Goal: Task Accomplishment & Management: Complete application form

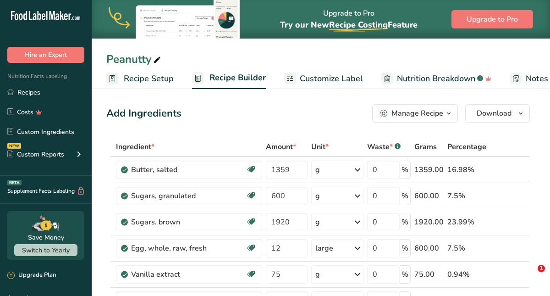
type input "Peanut Butter Powder"
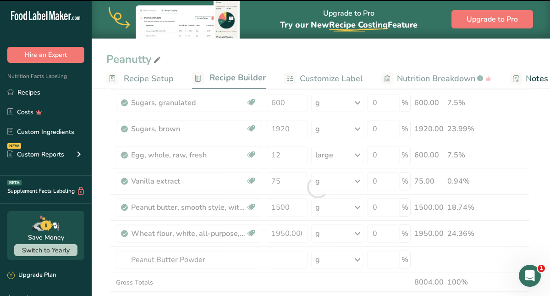
type input "0"
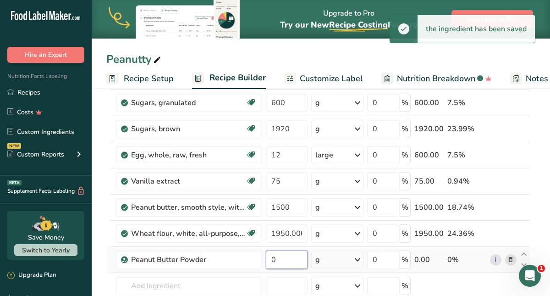
click at [278, 260] on input "0" at bounding box center [287, 259] width 42 height 18
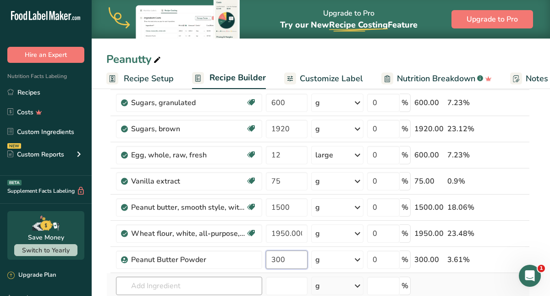
type input "300"
click at [237, 286] on div "Ingredient * Amount * Unit * Waste * .a-a{fill:#347362;}.b-a{fill:#fff;} Grams …" at bounding box center [317, 200] width 423 height 312
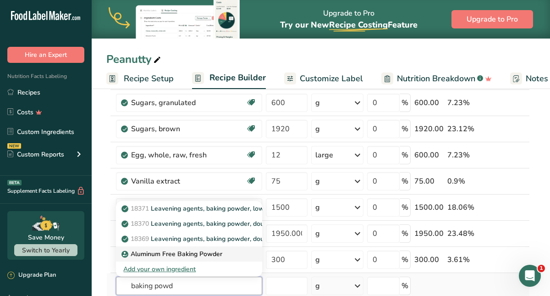
type input "baking powd"
click at [198, 255] on p "Aluminum Free Baking Powder" at bounding box center [172, 254] width 99 height 10
type input "Aluminum Free Baking Powder"
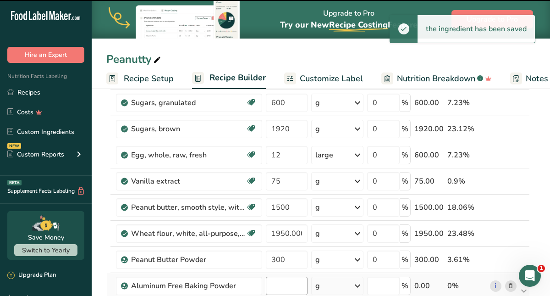
type input "0"
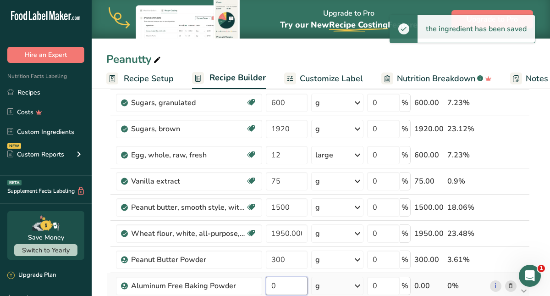
click at [274, 283] on input "0" at bounding box center [287, 285] width 42 height 18
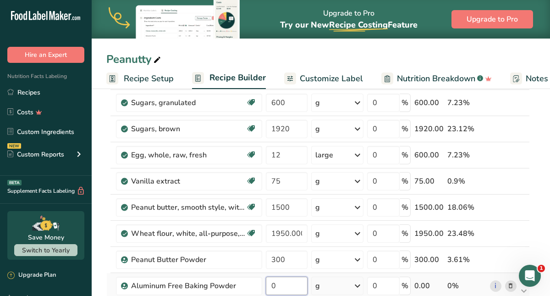
drag, startPoint x: 277, startPoint y: 290, endPoint x: 268, endPoint y: 289, distance: 9.2
click at [268, 289] on input "0" at bounding box center [287, 285] width 42 height 18
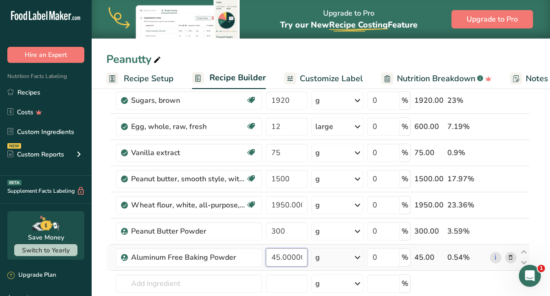
scroll to position [128, 0]
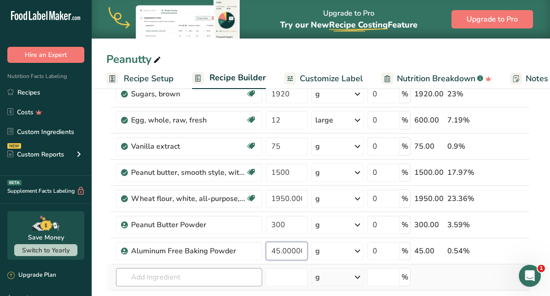
type input "45.000006"
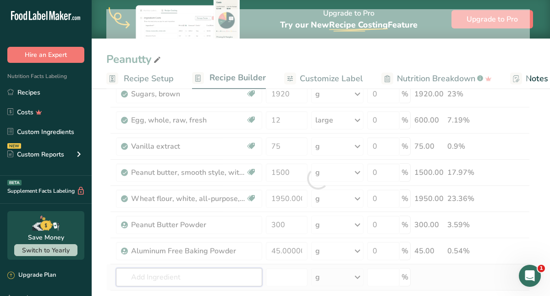
click at [209, 274] on div "Ingredient * Amount * Unit * Waste * .a-a{fill:#347362;}.b-a{fill:#fff;} Grams …" at bounding box center [317, 178] width 423 height 338
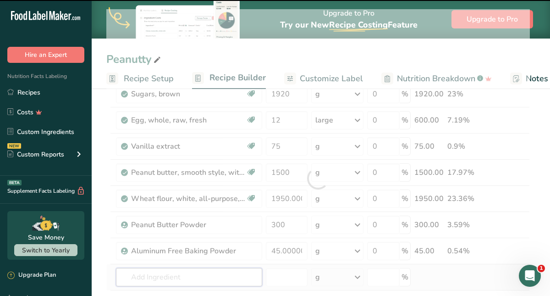
type input "c"
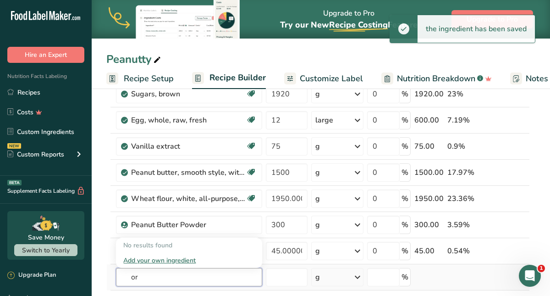
type input "o"
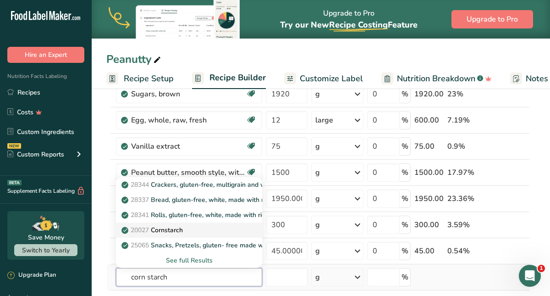
type input "corn starch"
click at [177, 231] on p "20027 [GEOGRAPHIC_DATA]" at bounding box center [153, 230] width 60 height 10
type input "Cornstarch"
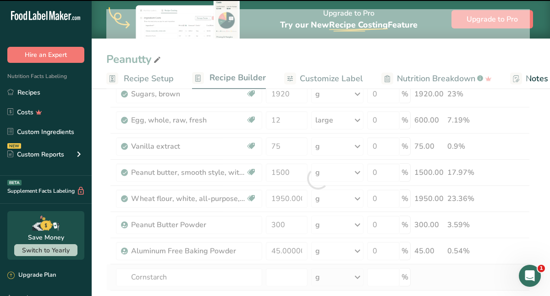
type input "0"
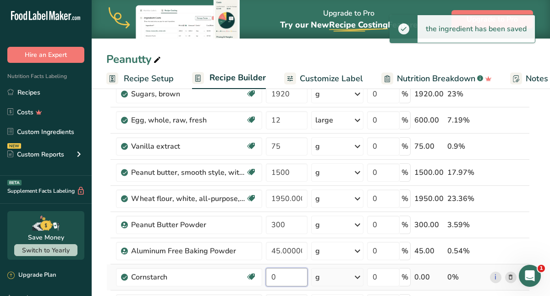
click at [275, 275] on input "0" at bounding box center [287, 277] width 42 height 18
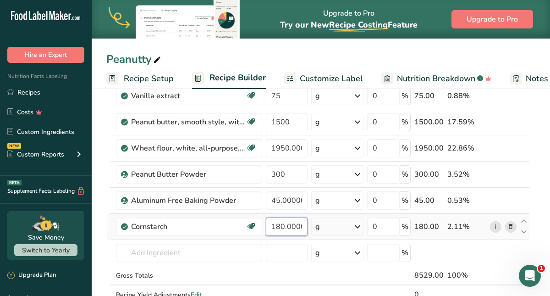
scroll to position [190, 0]
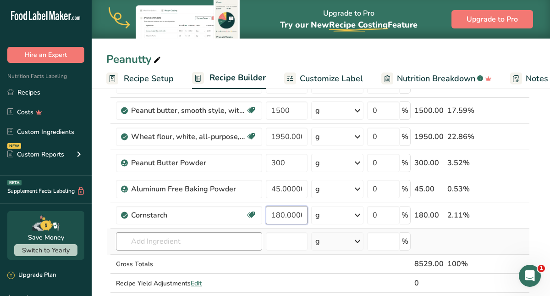
type input "180.000004"
click at [170, 240] on div "Ingredient * Amount * Unit * Waste * .a-a{fill:#347362;}.b-a{fill:#fff;} Grams …" at bounding box center [317, 129] width 423 height 364
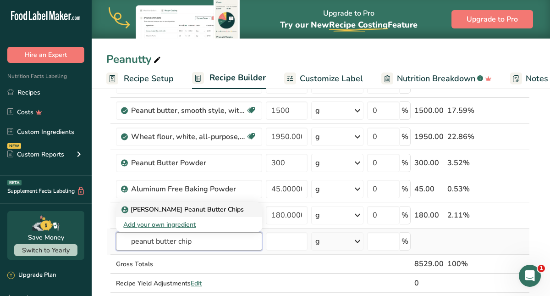
type input "peanut butter chip"
click at [164, 209] on p "[PERSON_NAME] Peanut Butter Chips" at bounding box center [183, 209] width 121 height 10
type input "[PERSON_NAME] Peanut Butter Chips"
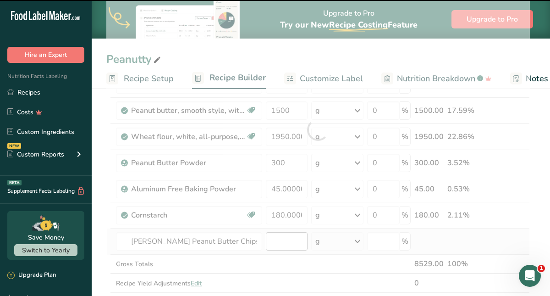
type input "0"
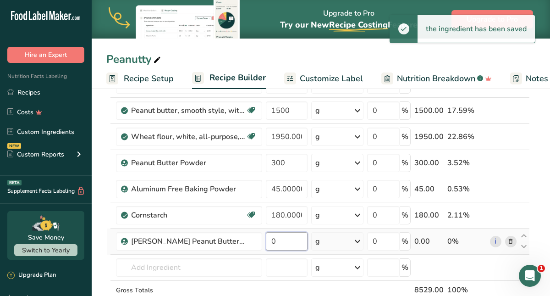
click at [278, 242] on input "0" at bounding box center [287, 241] width 42 height 18
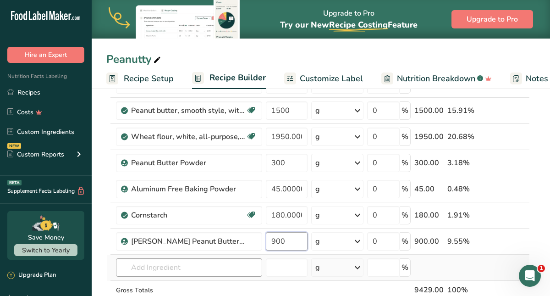
type input "900"
click at [210, 264] on div "Ingredient * Amount * Unit * Waste * .a-a{fill:#347362;}.b-a{fill:#fff;} Grams …" at bounding box center [317, 142] width 423 height 390
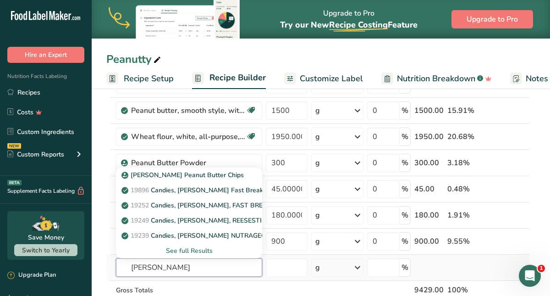
type input "[PERSON_NAME]"
click at [201, 250] on div "See full Results" at bounding box center [189, 251] width 132 height 10
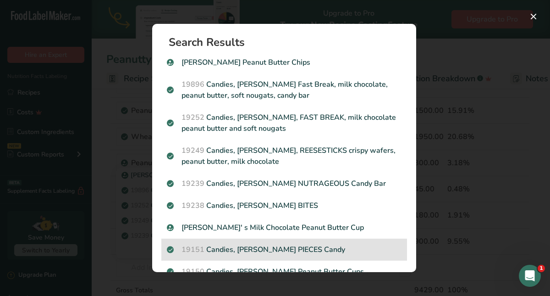
click at [266, 244] on p "19151 Candies, [PERSON_NAME] PIECES Candy" at bounding box center [284, 249] width 235 height 11
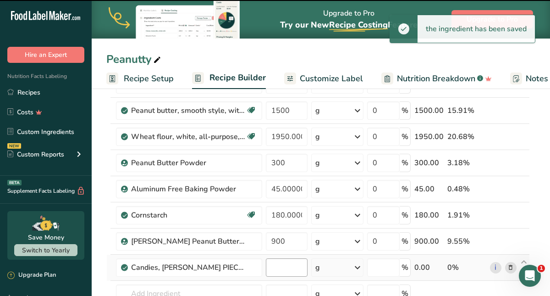
type input "0"
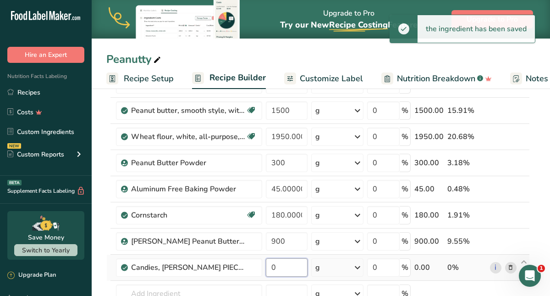
click at [278, 266] on input "0" at bounding box center [287, 267] width 42 height 18
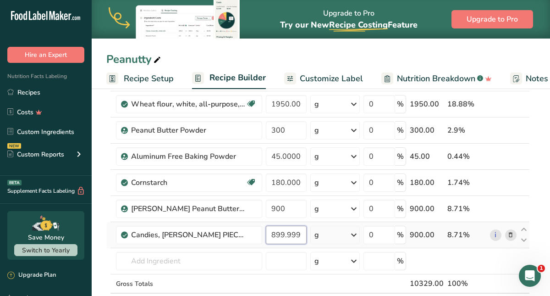
scroll to position [225, 0]
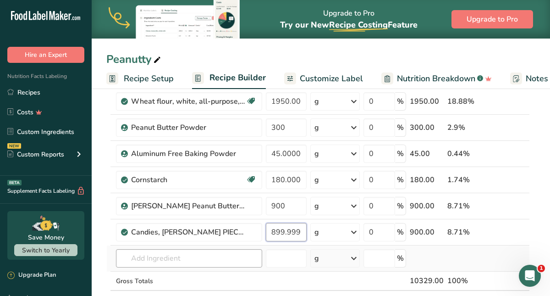
type input "899.999997"
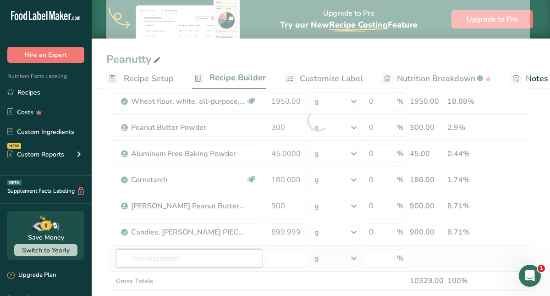
click at [173, 260] on div "Ingredient * Amount * Unit * Waste * .a-a{fill:#347362;}.b-a{fill:#fff;} Grams …" at bounding box center [317, 120] width 423 height 417
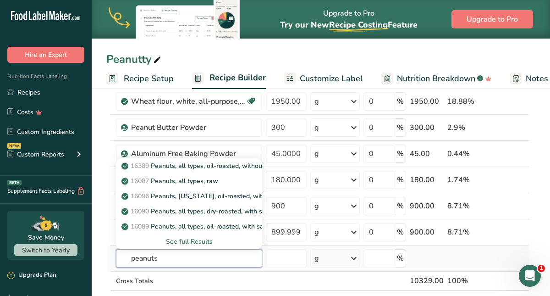
type input "peanuts"
click at [175, 242] on div "See full Results" at bounding box center [189, 241] width 132 height 10
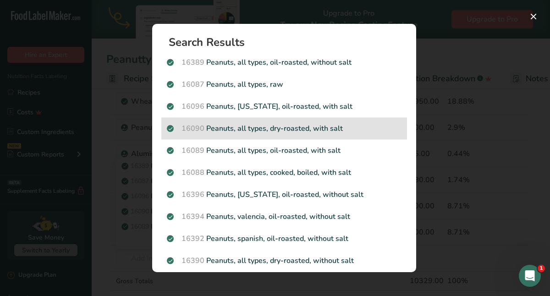
click at [254, 133] on p "16090 Peanuts, all types, dry-roasted, with salt" at bounding box center [284, 128] width 235 height 11
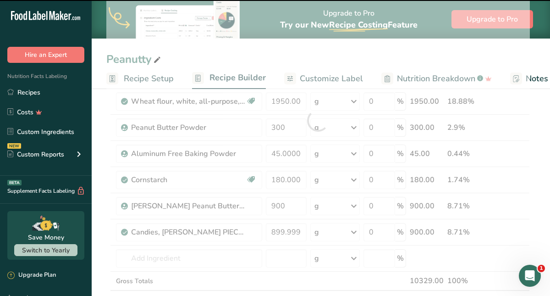
type input "0"
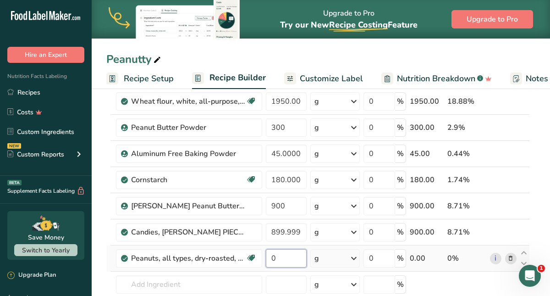
drag, startPoint x: 277, startPoint y: 258, endPoint x: 273, endPoint y: 258, distance: 4.6
click at [273, 258] on input "0" at bounding box center [286, 258] width 40 height 18
type input "900"
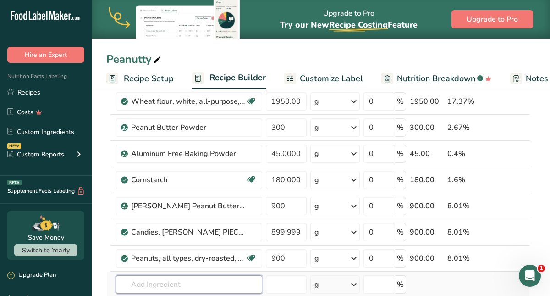
click at [233, 280] on div "Ingredient * Amount * Unit * Waste * .a-a{fill:#347362;}.b-a{fill:#fff;} Grams …" at bounding box center [317, 133] width 423 height 443
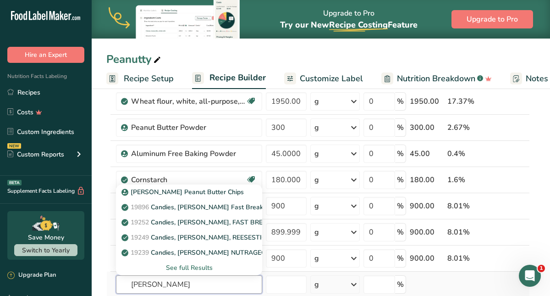
type input "[PERSON_NAME]"
click at [201, 267] on div "See full Results" at bounding box center [189, 268] width 132 height 10
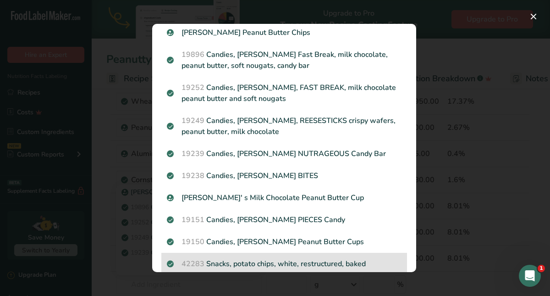
scroll to position [33, 0]
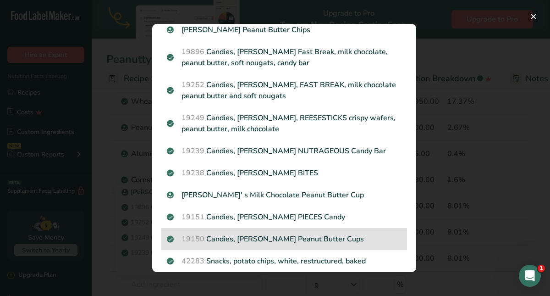
click at [236, 239] on p "19150 Candies, [PERSON_NAME] Peanut Butter Cups" at bounding box center [284, 238] width 235 height 11
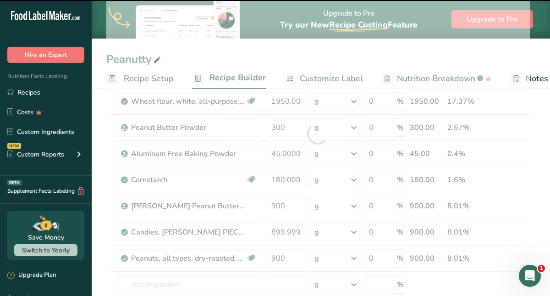
type input "0"
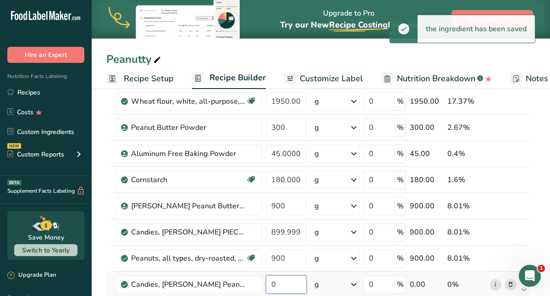
click at [276, 286] on input "0" at bounding box center [286, 284] width 40 height 18
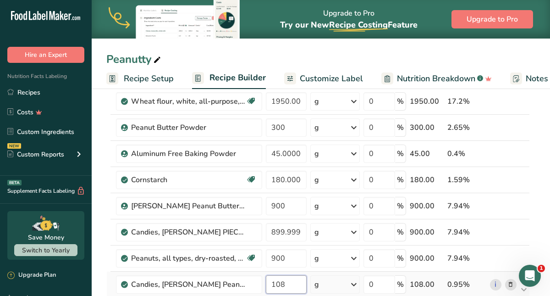
type input "108"
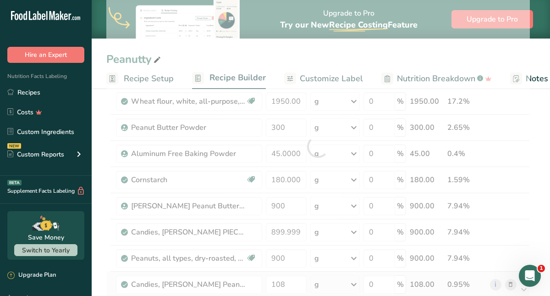
click at [354, 284] on div "Ingredient * Amount * Unit * Waste * .a-a{fill:#347362;}.b-a{fill:#fff;} Grams …" at bounding box center [317, 146] width 423 height 469
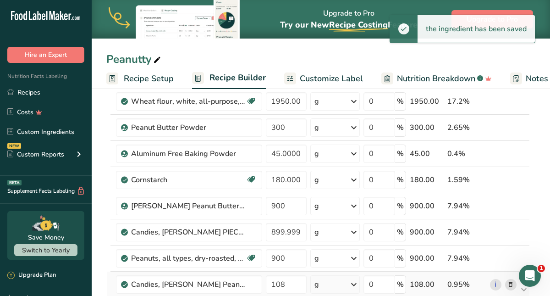
click at [354, 284] on icon at bounding box center [353, 284] width 11 height 16
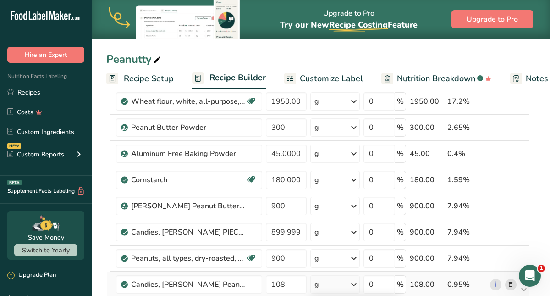
click at [355, 283] on icon at bounding box center [353, 284] width 11 height 16
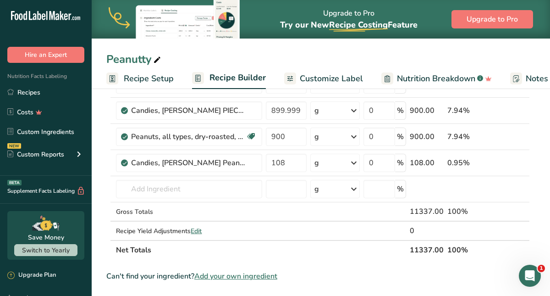
scroll to position [348, 0]
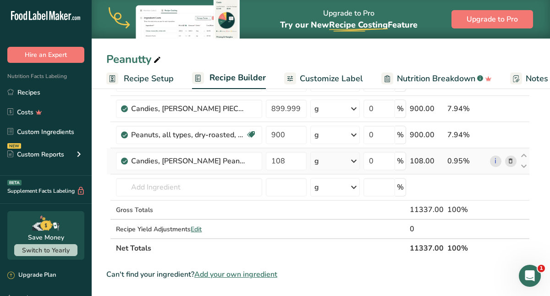
click at [353, 159] on icon at bounding box center [353, 161] width 11 height 16
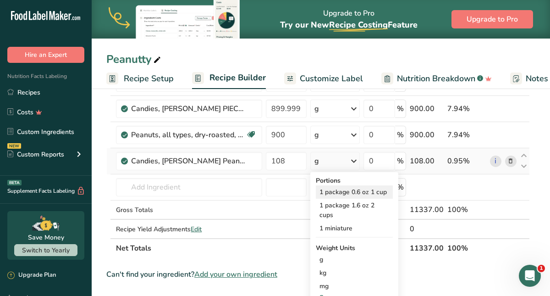
click at [348, 196] on div "1 package 0.6 oz 1 cup" at bounding box center [354, 191] width 77 height 13
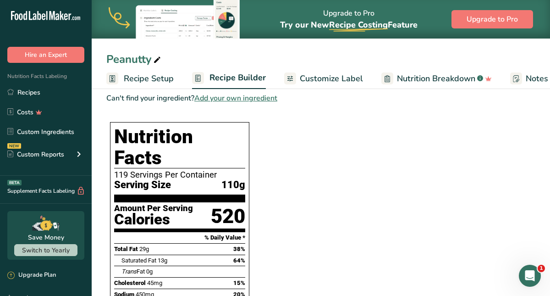
scroll to position [529, 0]
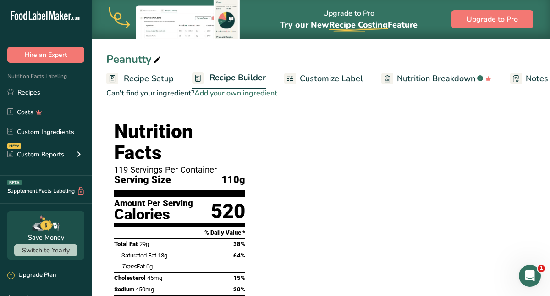
click at [326, 79] on span "Customize Label" at bounding box center [331, 78] width 63 height 12
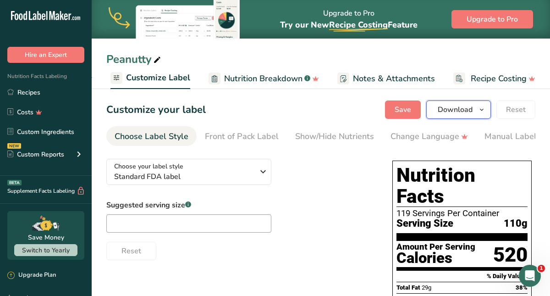
click at [464, 111] on span "Download" at bounding box center [455, 109] width 35 height 11
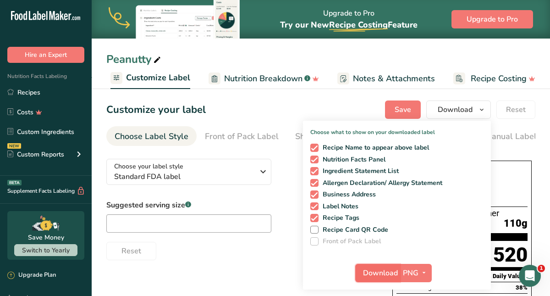
click at [389, 275] on span "Download" at bounding box center [380, 272] width 35 height 11
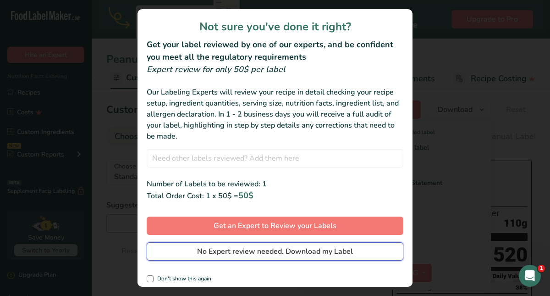
click at [334, 254] on span "No Expert review needed. Download my Label" at bounding box center [275, 251] width 156 height 11
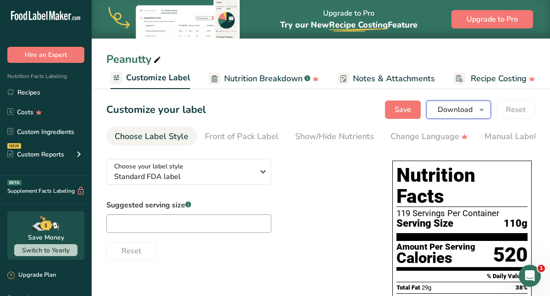
click at [479, 110] on icon "button" at bounding box center [481, 109] width 7 height 11
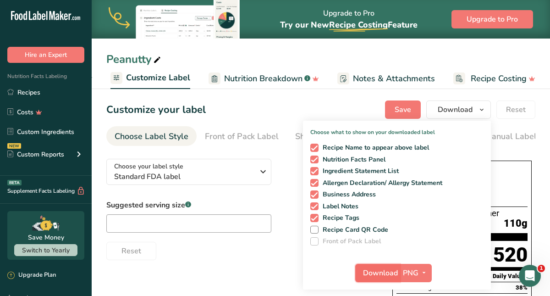
click at [369, 269] on span "Download" at bounding box center [380, 272] width 35 height 11
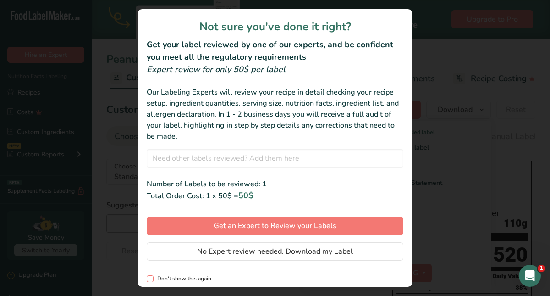
click at [150, 280] on span "review labels modal" at bounding box center [150, 278] width 7 height 7
click at [150, 280] on input "Don't show this again" at bounding box center [150, 278] width 6 height 6
checkbox input "true"
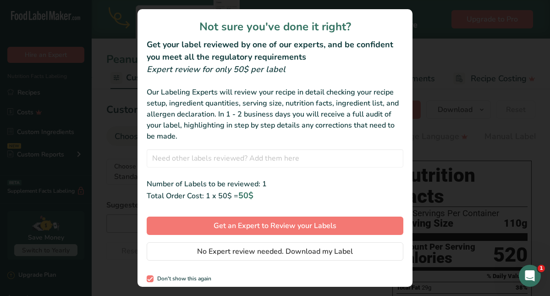
click at [483, 126] on div "review labels modal" at bounding box center [275, 148] width 550 height 296
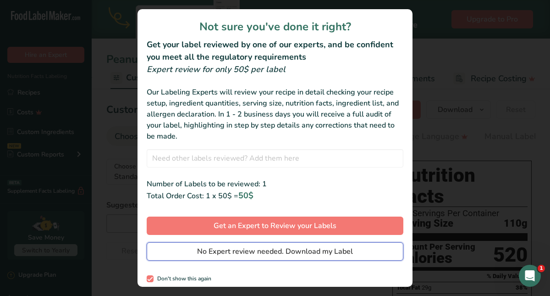
click at [213, 252] on span "No Expert review needed. Download my Label" at bounding box center [275, 251] width 156 height 11
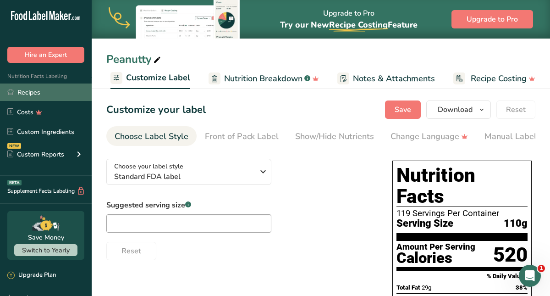
click at [24, 93] on link "Recipes" at bounding box center [46, 91] width 92 height 17
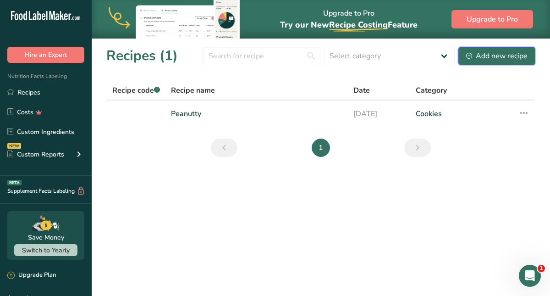
click at [475, 56] on div "Add new recipe" at bounding box center [496, 55] width 61 height 11
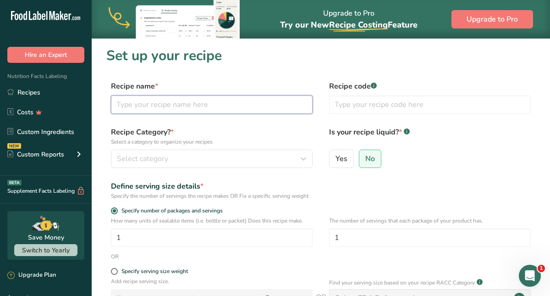
click at [241, 110] on input "text" at bounding box center [212, 104] width 202 height 18
type input "S'more"
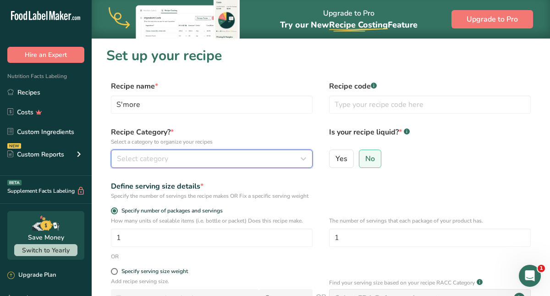
click at [209, 158] on div "Select category" at bounding box center [209, 158] width 184 height 11
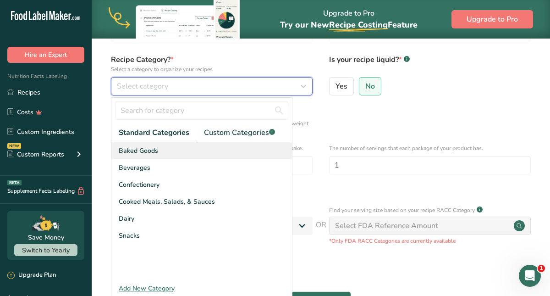
scroll to position [76, 0]
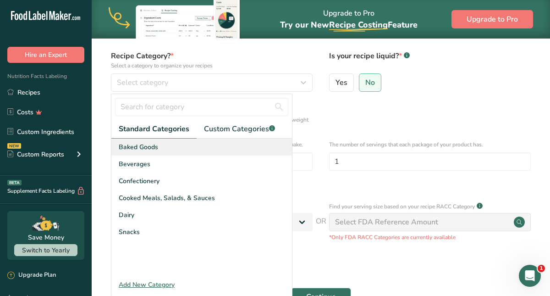
click at [181, 148] on div "Baked Goods" at bounding box center [201, 146] width 181 height 17
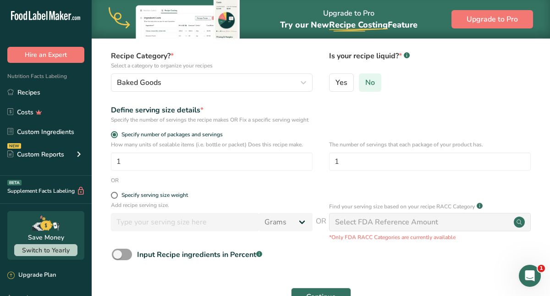
click at [375, 81] on label "No" at bounding box center [370, 82] width 22 height 18
click at [365, 81] on input "No" at bounding box center [362, 82] width 6 height 6
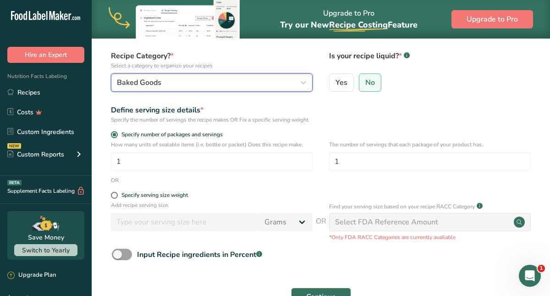
click at [303, 82] on icon "button" at bounding box center [303, 82] width 11 height 16
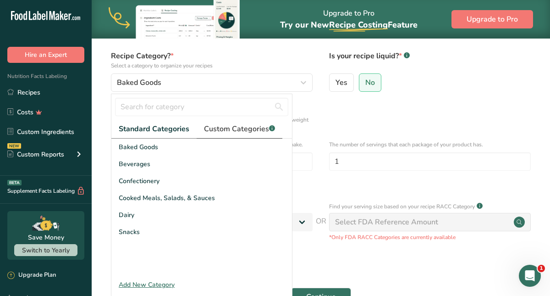
click at [254, 133] on span "Custom Categories .a-a{fill:#347362;}.b-a{fill:#fff;}" at bounding box center [239, 128] width 71 height 11
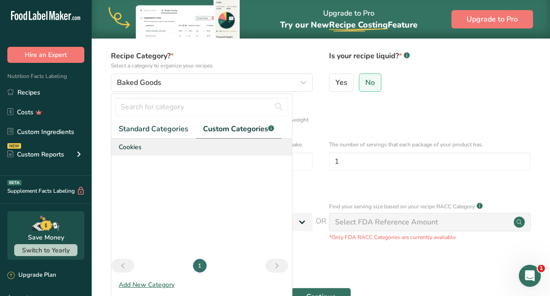
click at [145, 149] on div "Cookies" at bounding box center [201, 146] width 181 height 17
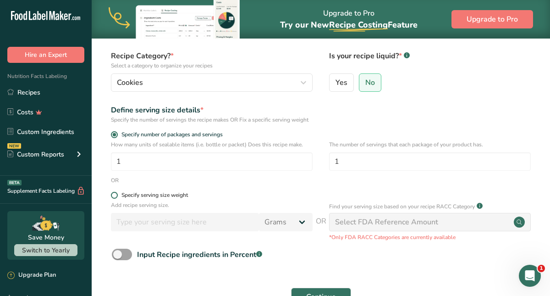
click at [114, 198] on span at bounding box center [114, 195] width 7 height 7
click at [114, 198] on input "Specify serving size weight" at bounding box center [114, 195] width 6 height 6
radio input "true"
radio input "false"
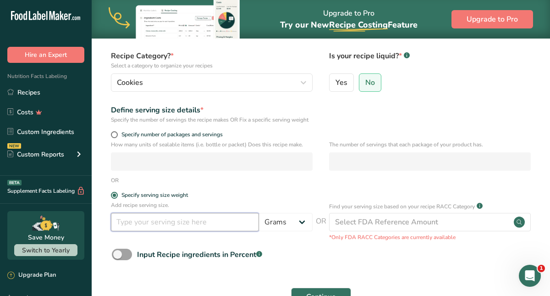
click at [118, 231] on input "number" at bounding box center [185, 222] width 148 height 18
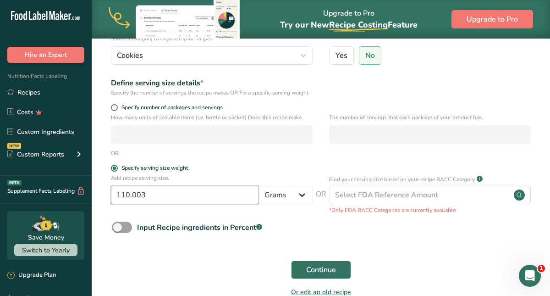
scroll to position [104, 0]
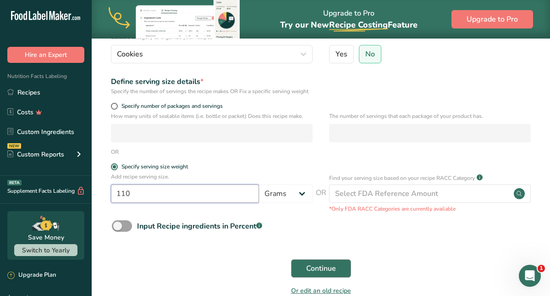
type input "110"
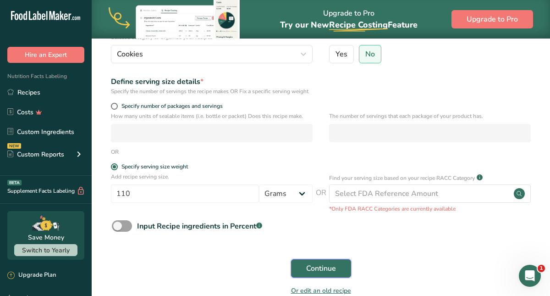
click at [310, 274] on span "Continue" at bounding box center [321, 268] width 30 height 11
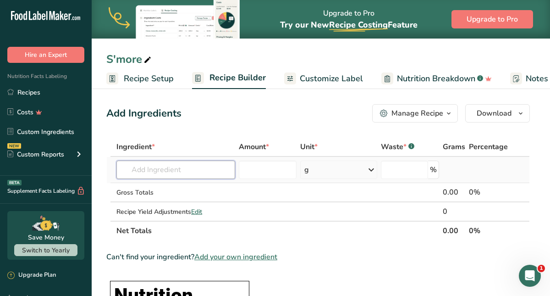
click at [168, 170] on input "text" at bounding box center [175, 169] width 118 height 18
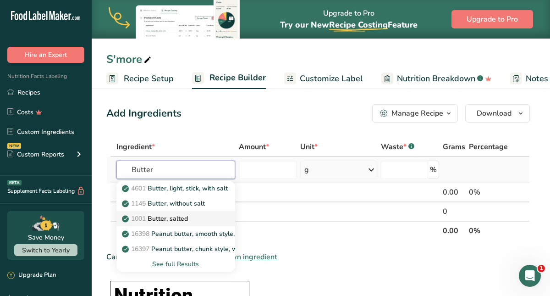
type input "Butter"
click at [168, 220] on p "1001 Butter, salted" at bounding box center [156, 219] width 64 height 10
type input "Butter, salted"
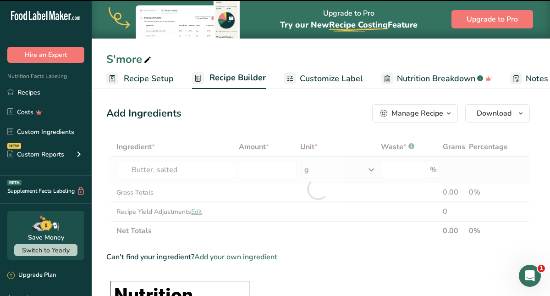
type input "0"
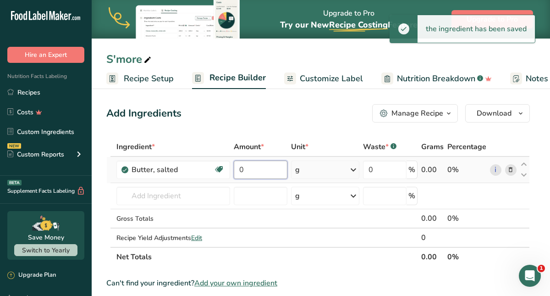
click at [247, 173] on input "0" at bounding box center [261, 169] width 54 height 18
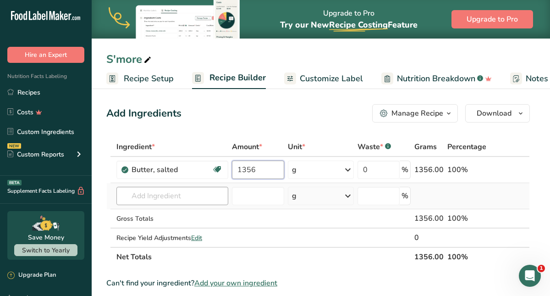
type input "1356"
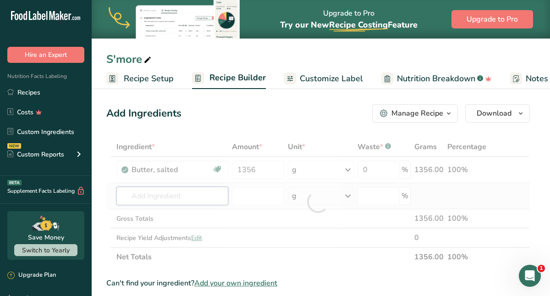
click at [198, 201] on div "Ingredient * Amount * Unit * Waste * .a-a{fill:#347362;}.b-a{fill:#fff;} Grams …" at bounding box center [317, 201] width 423 height 129
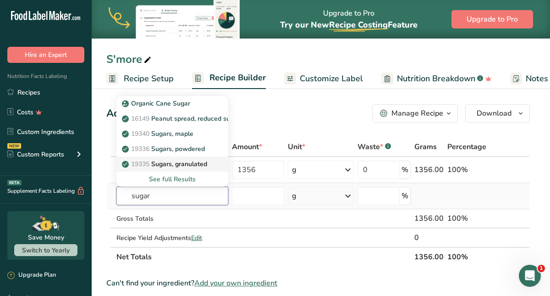
type input "sugar"
click at [200, 166] on p "19335 [GEOGRAPHIC_DATA], granulated" at bounding box center [165, 164] width 83 height 10
type input "Sugars, granulated"
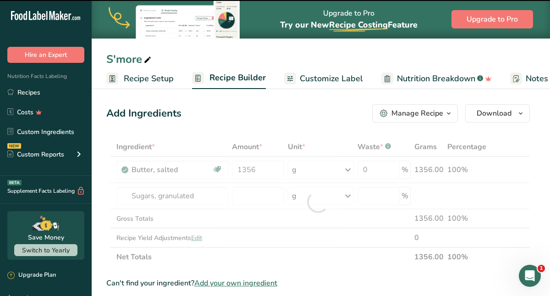
type input "0"
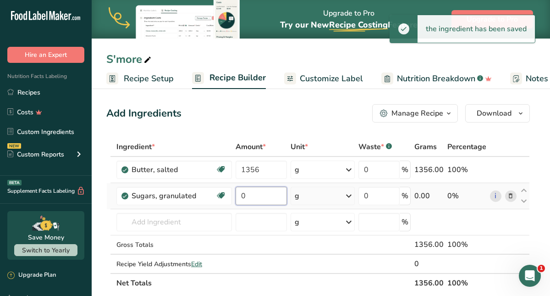
click at [242, 198] on input "0" at bounding box center [261, 196] width 51 height 18
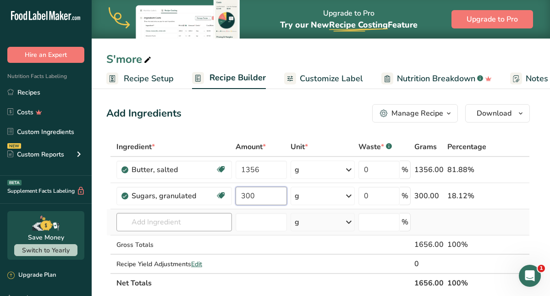
type input "300"
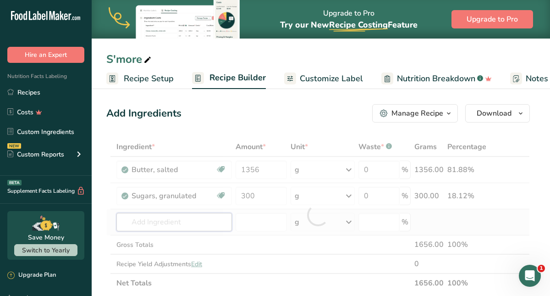
click at [198, 215] on div "Ingredient * Amount * Unit * Waste * .a-a{fill:#347362;}.b-a{fill:#fff;} Grams …" at bounding box center [317, 214] width 423 height 155
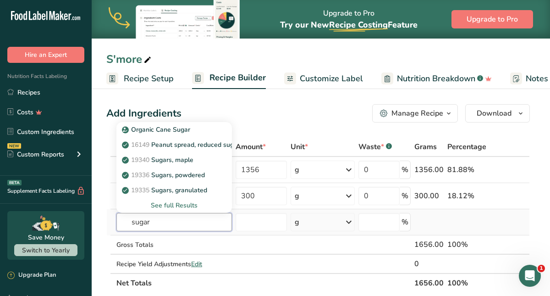
type input "sugar"
click at [184, 205] on div "See full Results" at bounding box center [174, 205] width 101 height 10
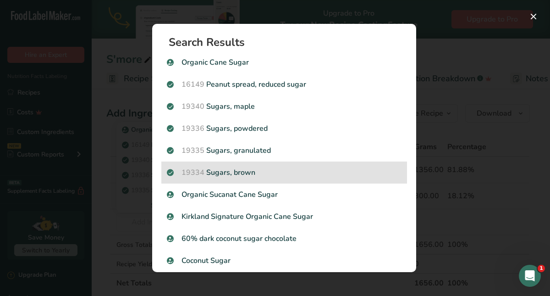
click at [218, 174] on p "19334 Sugars, brown" at bounding box center [284, 172] width 235 height 11
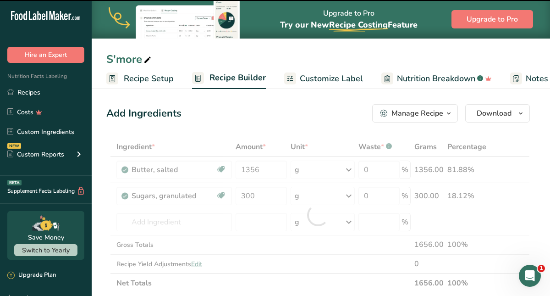
type input "0"
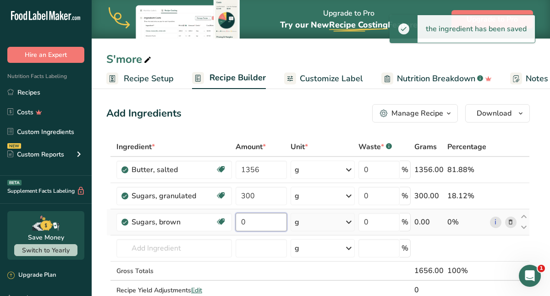
click at [244, 223] on input "0" at bounding box center [261, 222] width 51 height 18
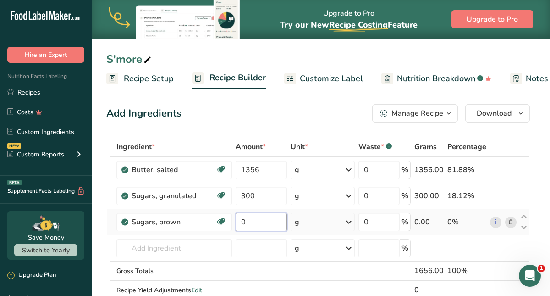
click at [244, 223] on input "0" at bounding box center [261, 222] width 51 height 18
type input "1578"
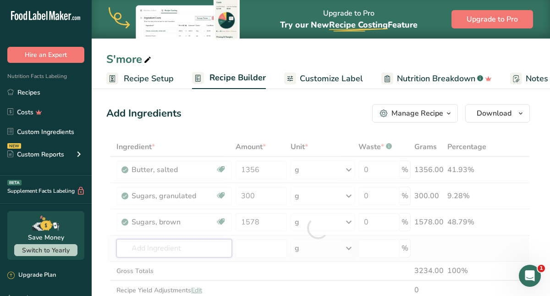
click at [181, 247] on div "Ingredient * Amount * Unit * Waste * .a-a{fill:#347362;}.b-a{fill:#fff;} Grams …" at bounding box center [317, 227] width 423 height 181
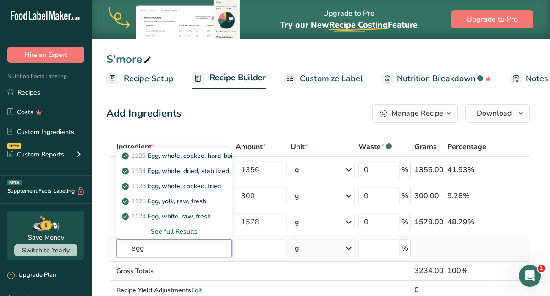
type input "egg"
click at [184, 230] on div "See full Results" at bounding box center [174, 231] width 101 height 10
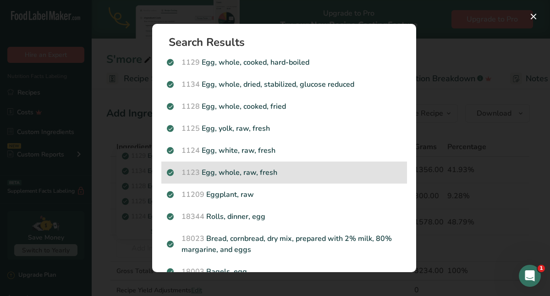
click at [225, 171] on p "1123 Egg, whole, raw, fresh" at bounding box center [284, 172] width 235 height 11
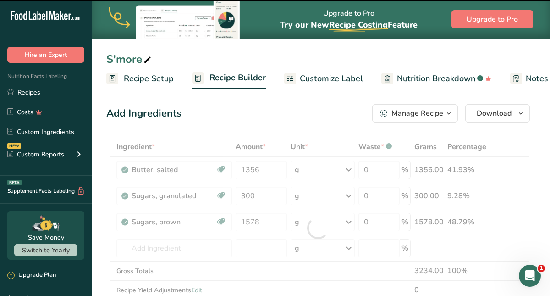
type input "0"
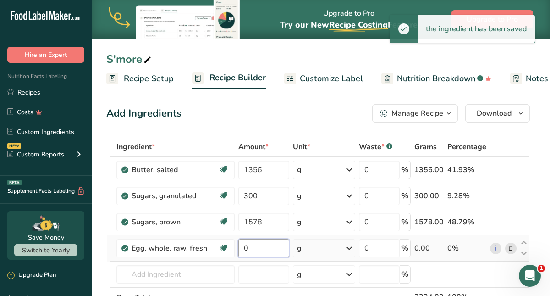
click at [247, 247] on input "0" at bounding box center [263, 248] width 51 height 18
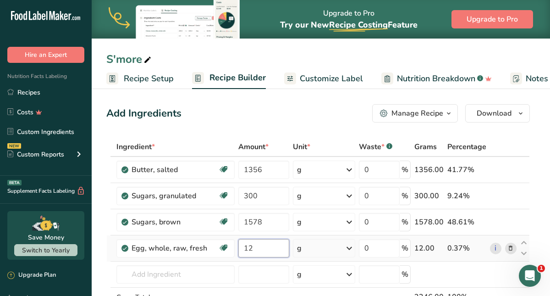
type input "12"
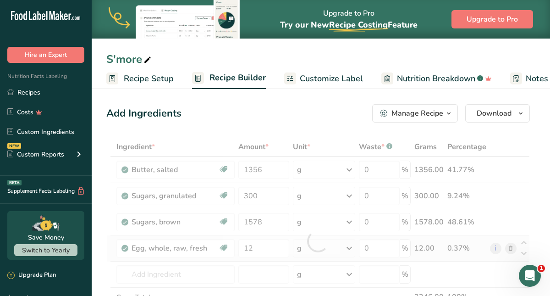
click at [351, 250] on div "Ingredient * Amount * Unit * Waste * .a-a{fill:#347362;}.b-a{fill:#fff;} Grams …" at bounding box center [317, 241] width 423 height 208
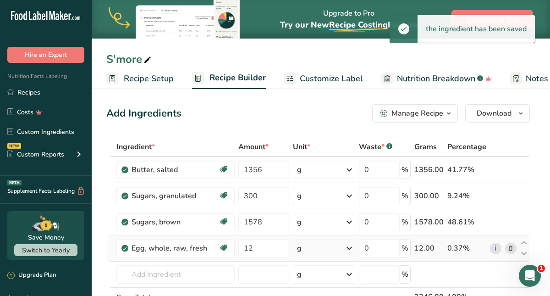
click at [351, 250] on icon at bounding box center [349, 248] width 11 height 16
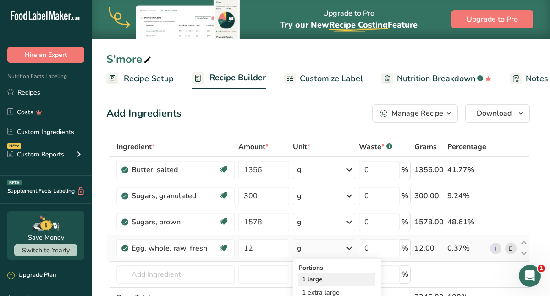
click at [327, 280] on div "1 large" at bounding box center [336, 278] width 77 height 13
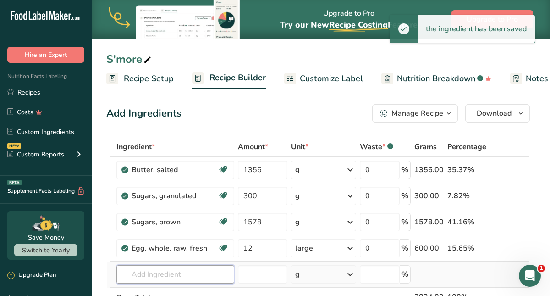
click at [159, 276] on input "text" at bounding box center [175, 274] width 118 height 18
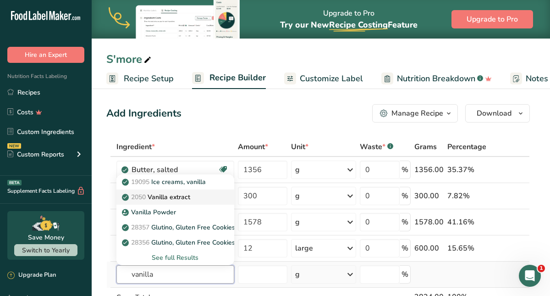
type input "vanilla"
click at [180, 198] on p "2050 Vanilla extract" at bounding box center [157, 197] width 66 height 10
type input "Vanilla extract"
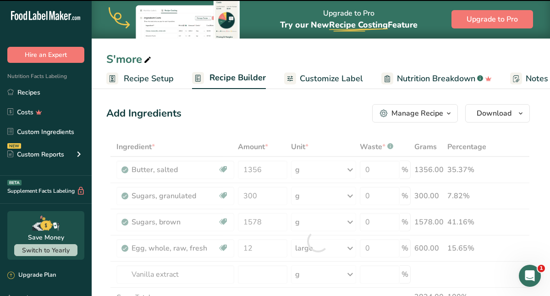
type input "0"
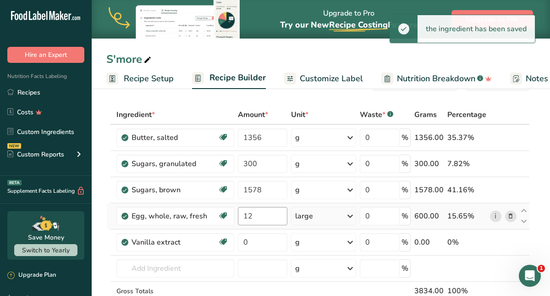
scroll to position [34, 0]
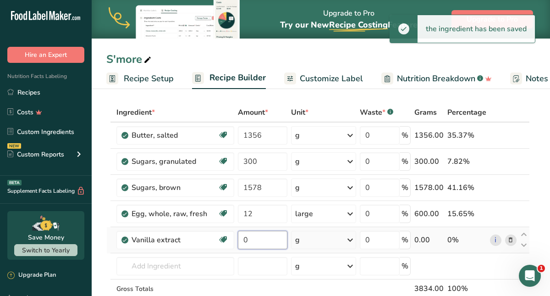
click at [254, 242] on input "0" at bounding box center [263, 240] width 50 height 18
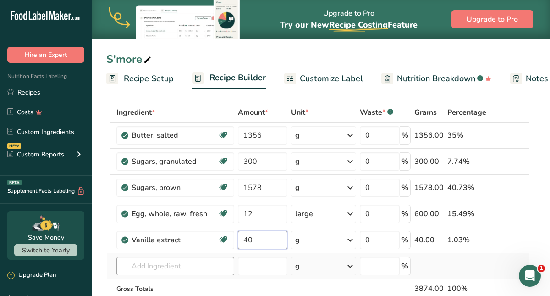
type input "40"
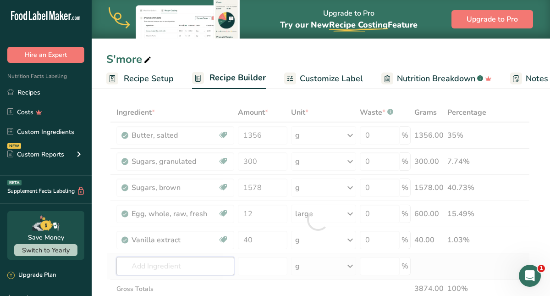
click at [203, 261] on div "Ingredient * Amount * Unit * Waste * .a-a{fill:#347362;}.b-a{fill:#fff;} Grams …" at bounding box center [317, 220] width 423 height 234
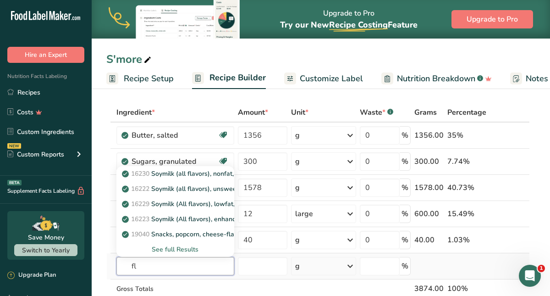
type input "f"
type input "marshmallow"
click at [186, 248] on div "See full Results" at bounding box center [175, 249] width 103 height 10
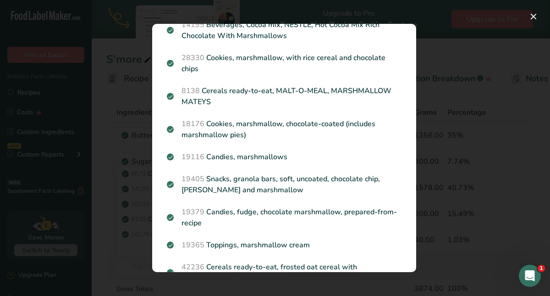
scroll to position [69, 0]
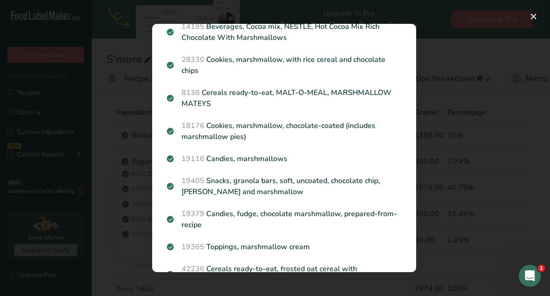
click at [131, 247] on div "Search results modal" at bounding box center [275, 148] width 550 height 296
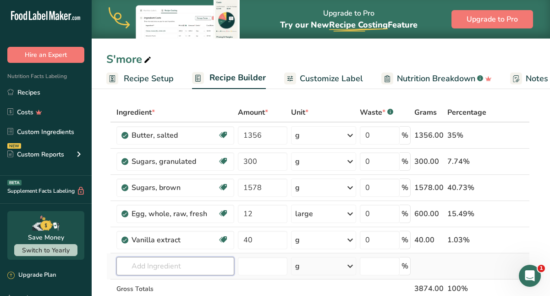
click at [135, 263] on input "text" at bounding box center [175, 266] width 118 height 18
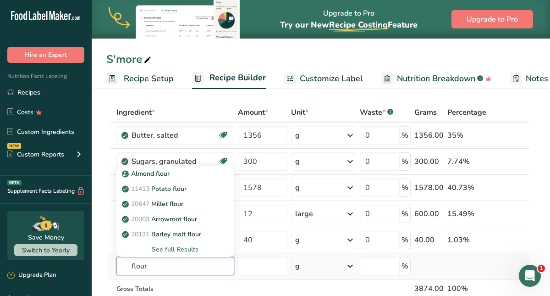
type input "flour"
click at [167, 247] on div "See full Results" at bounding box center [175, 249] width 103 height 10
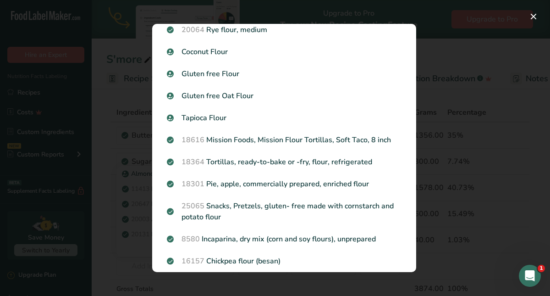
scroll to position [0, 0]
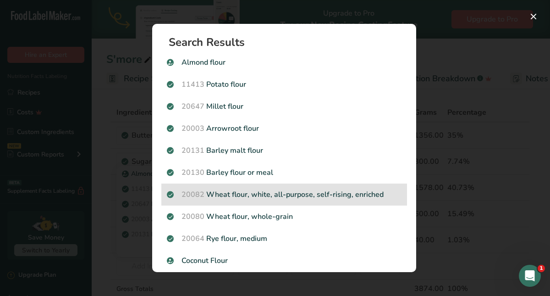
click at [243, 192] on p "20082 Wheat flour, white, all-purpose, self-rising, enriched" at bounding box center [284, 194] width 235 height 11
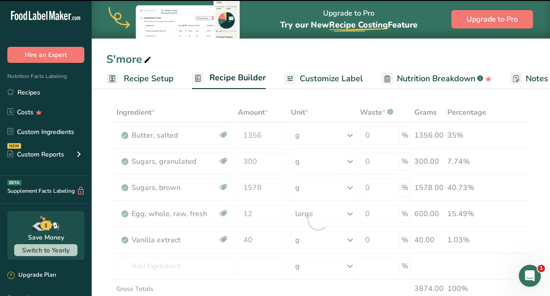
type input "0"
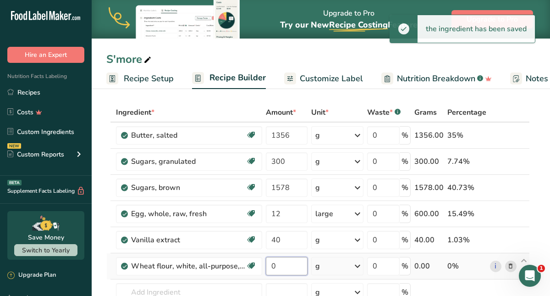
click at [295, 269] on input "0" at bounding box center [287, 266] width 42 height 18
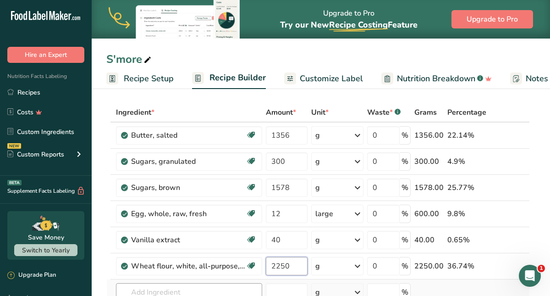
type input "2250"
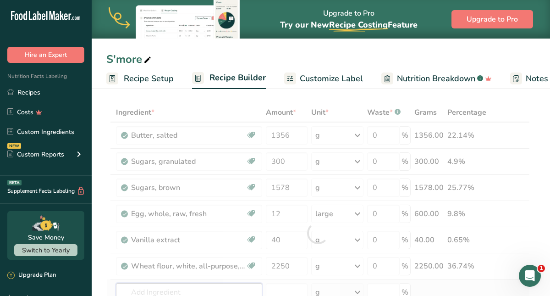
click at [229, 287] on div "Ingredient * Amount * Unit * Waste * .a-a{fill:#347362;}.b-a{fill:#fff;} Grams …" at bounding box center [317, 233] width 423 height 260
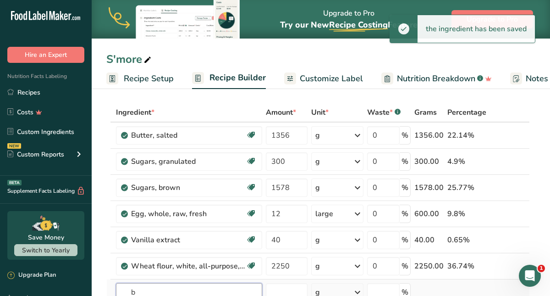
scroll to position [36, 0]
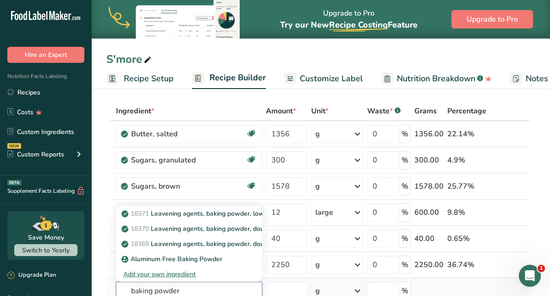
type input "baking powder"
click at [180, 273] on div "Add your own ingredient" at bounding box center [189, 274] width 132 height 10
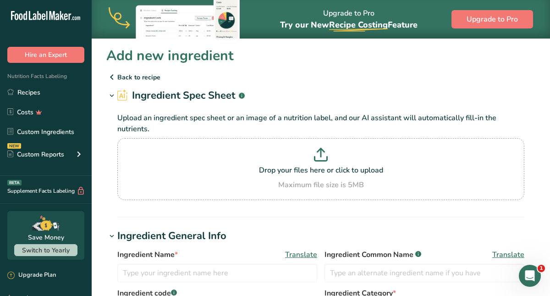
click at [142, 77] on p "Back to recipe" at bounding box center [320, 76] width 429 height 11
